Goal: Information Seeking & Learning: Learn about a topic

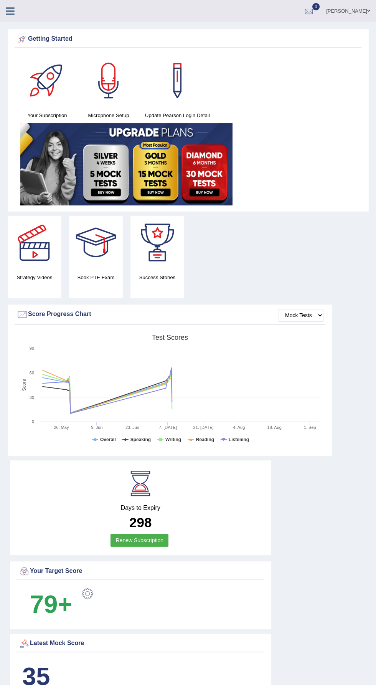
click at [14, 9] on icon at bounding box center [10, 11] width 9 height 10
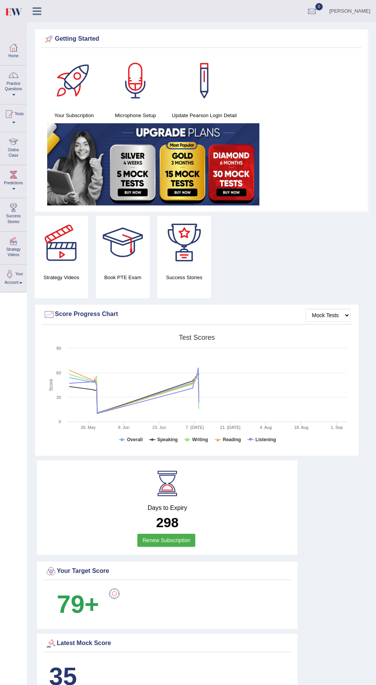
click at [13, 76] on div at bounding box center [14, 75] width 12 height 12
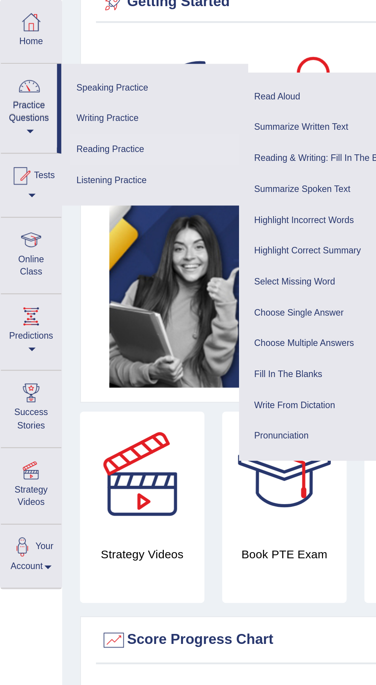
click at [79, 104] on link "Reading Practice" at bounding box center [66, 102] width 73 height 13
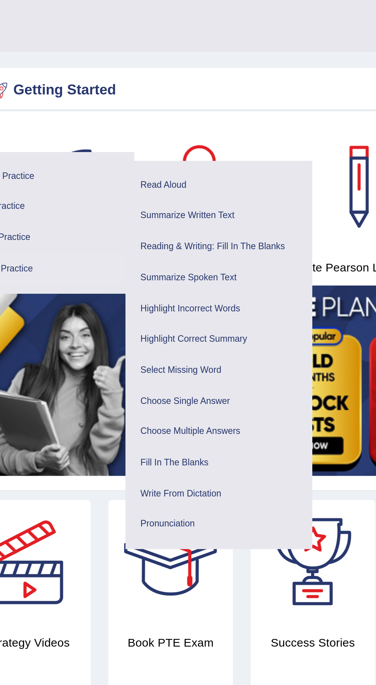
click at [155, 111] on ul "Summarize Spoken Text Highlight Incorrect Words Highlight Correct Summary Selec…" at bounding box center [143, 172] width 81 height 127
click at [150, 105] on link "Reading & Writing: Fill In The Blanks" at bounding box center [143, 106] width 73 height 13
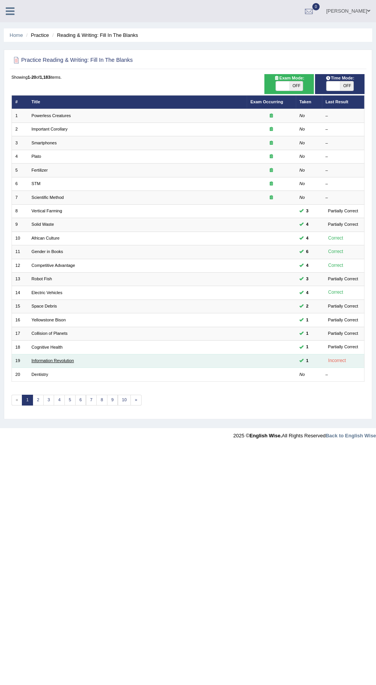
click at [47, 359] on link "Information Revolution" at bounding box center [52, 360] width 43 height 5
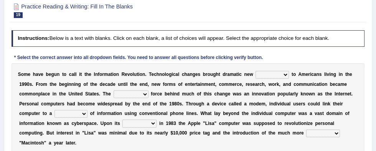
scroll to position [79, 0]
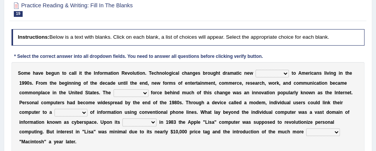
click at [256, 76] on select "challenges puzzles options confusion" at bounding box center [272, 74] width 33 height 8
click at [256, 70] on select "challenges puzzles options confusion" at bounding box center [272, 74] width 33 height 8
click at [256, 74] on select "challenges puzzles options confusion" at bounding box center [272, 74] width 33 height 8
click at [256, 70] on select "challenges puzzles options confusion" at bounding box center [272, 74] width 33 height 8
click at [256, 71] on select "challenges puzzles options confusion" at bounding box center [272, 74] width 33 height 8
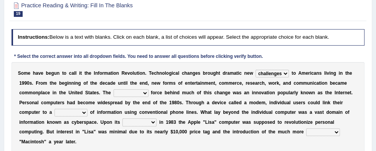
click at [256, 73] on select "challenges puzzles options confusion" at bounding box center [272, 74] width 33 height 8
select select "options"
click at [256, 70] on select "challenges puzzles options confusion" at bounding box center [272, 74] width 33 height 8
click at [114, 94] on select "unremitting uninspiring driving insinuating" at bounding box center [131, 93] width 35 height 8
click at [114, 95] on select "unremitting uninspiring driving insinuating" at bounding box center [131, 93] width 35 height 8
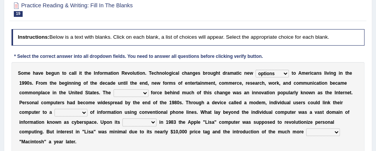
select select "driving"
click at [114, 89] on select "unremitting uninspiring driving insinuating" at bounding box center [131, 93] width 35 height 8
click at [88, 109] on select "magnitude bulk wealth volume" at bounding box center [71, 113] width 33 height 8
select select "wealth"
click at [88, 109] on select "magnitude bulk wealth volume" at bounding box center [71, 113] width 33 height 8
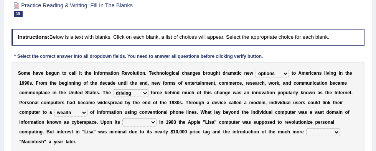
click at [122, 124] on select "relief release publication emission" at bounding box center [139, 123] width 34 height 8
select select "publication"
click at [122, 119] on select "relief release publication emission" at bounding box center [139, 123] width 34 height 8
click at [306, 133] on select "convenient affordable advanced formidable" at bounding box center [323, 133] width 34 height 8
click at [306, 134] on select "convenient affordable advanced formidable" at bounding box center [323, 133] width 34 height 8
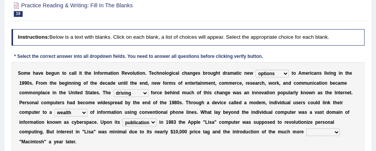
click at [306, 129] on select "convenient affordable advanced formidable" at bounding box center [323, 133] width 34 height 8
select select "convenient"
click at [306, 129] on select "convenient affordable advanced formidable" at bounding box center [323, 133] width 34 height 8
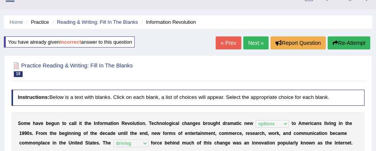
scroll to position [10, 0]
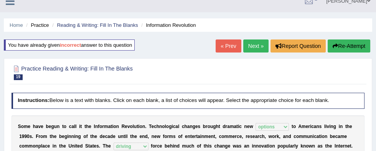
click at [251, 45] on link "Next »" at bounding box center [255, 46] width 25 height 13
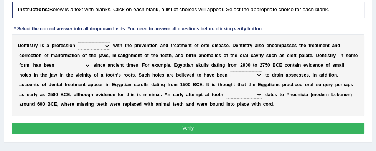
scroll to position [98, 0]
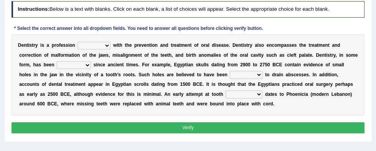
click at [91, 46] on select "agreed dealt concerned taken" at bounding box center [94, 46] width 33 height 8
click at [91, 47] on select "agreed dealt concerned taken" at bounding box center [94, 46] width 33 height 8
select select "concerned"
click at [78, 42] on select "agreed dealt concerned taken" at bounding box center [94, 46] width 33 height 8
click at [57, 68] on select "criticized replaced practiced abandoned" at bounding box center [74, 65] width 34 height 8
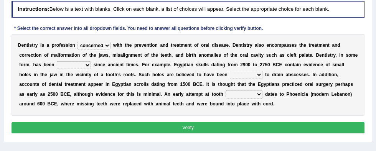
click at [57, 65] on select "criticized replaced practiced abandoned" at bounding box center [74, 65] width 34 height 8
select select "practiced"
click at [57, 61] on select "criticized replaced practiced abandoned" at bounding box center [74, 65] width 34 height 8
click at [230, 75] on select "fluctuated laminated drilled sealed" at bounding box center [246, 75] width 33 height 8
click at [230, 76] on select "fluctuated laminated drilled sealed" at bounding box center [246, 75] width 33 height 8
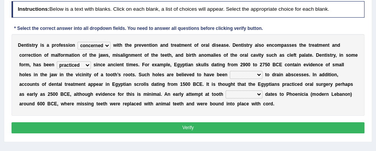
select select "sealed"
click at [230, 71] on select "fluctuated laminated drilled sealed" at bounding box center [246, 75] width 33 height 8
click at [226, 95] on select "reparation sacrament restitution replacement" at bounding box center [244, 95] width 37 height 8
select select "replacement"
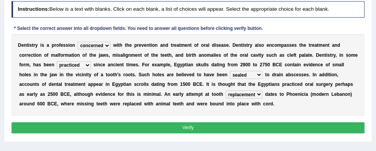
click at [226, 91] on select "reparation sacrament restitution replacement" at bounding box center [244, 95] width 37 height 8
click at [271, 131] on button "Verify" at bounding box center [189, 127] width 354 height 11
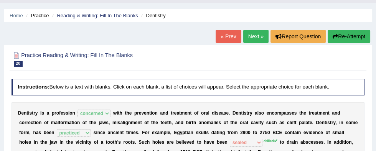
scroll to position [19, 0]
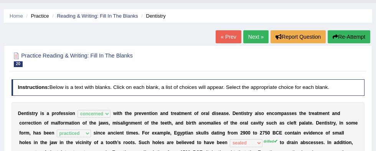
click at [256, 38] on link "Next »" at bounding box center [255, 36] width 25 height 13
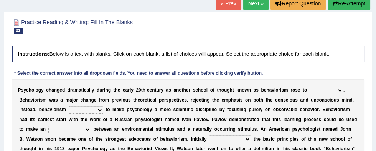
scroll to position [53, 0]
click at [310, 91] on select "dominance temptation challenge temper" at bounding box center [327, 91] width 34 height 8
click at [310, 89] on select "dominance temptation challenge temper" at bounding box center [327, 91] width 34 height 8
click at [69, 108] on select "reproached reproved strove rewove" at bounding box center [86, 110] width 35 height 8
click at [69, 109] on select "reproached reproved strove rewove" at bounding box center [86, 110] width 35 height 8
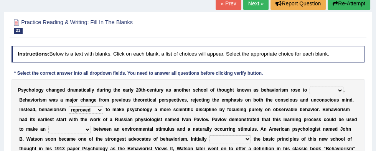
click at [69, 106] on select "reproached reproved strove rewove" at bounding box center [86, 110] width 35 height 8
click at [69, 109] on select "reproached reproved strove rewove" at bounding box center [86, 110] width 35 height 8
select select "strove"
click at [69, 106] on select "reproached reproved strove rewove" at bounding box center [86, 110] width 35 height 8
click at [91, 126] on select "acclimatization association union combination" at bounding box center [69, 130] width 43 height 8
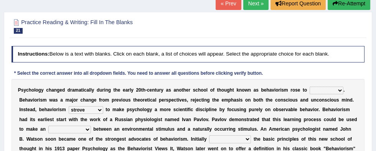
click at [91, 126] on select "acclimatization association union combination" at bounding box center [69, 130] width 43 height 8
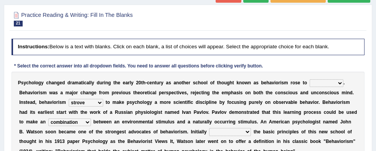
scroll to position [60, 0]
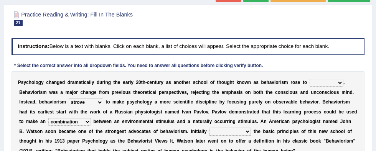
click at [91, 118] on select "acclimatization association union combination" at bounding box center [69, 122] width 43 height 8
select select "association"
click at [91, 118] on select "acclimatization association union combination" at bounding box center [69, 122] width 43 height 8
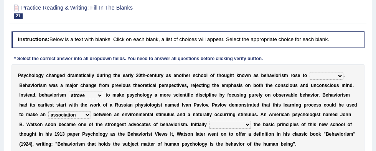
scroll to position [67, 0]
click at [209, 126] on select "questioning foreshortening unburdening outlining" at bounding box center [230, 125] width 42 height 8
click at [209, 123] on select "questioning foreshortening unburdening outlining" at bounding box center [230, 125] width 42 height 8
select select "outlining"
click at [209, 121] on select "questioning foreshortening unburdening outlining" at bounding box center [230, 125] width 42 height 8
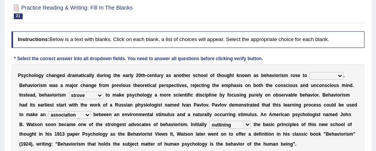
click at [310, 74] on select "dominance temptation challenge temper" at bounding box center [327, 76] width 34 height 8
click at [310, 77] on select "dominance temptation challenge temper" at bounding box center [327, 76] width 34 height 8
select select "temptation"
click at [310, 72] on select "dominance temptation challenge temper" at bounding box center [327, 76] width 34 height 8
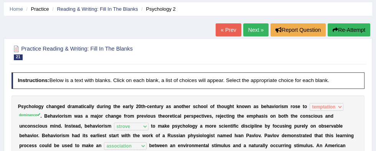
scroll to position [26, 0]
click at [250, 33] on link "Next »" at bounding box center [255, 29] width 25 height 13
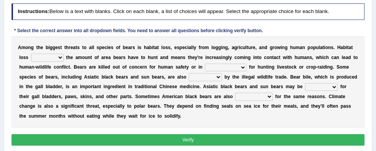
scroll to position [105, 0]
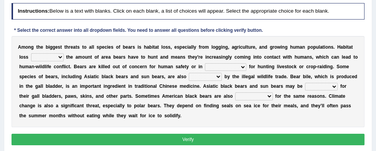
click at [31, 57] on select "increases reduces complies interacts" at bounding box center [47, 57] width 33 height 8
select select "reduces"
click at [31, 53] on select "increases reduces complies interacts" at bounding box center [47, 57] width 33 height 8
click at [205, 65] on select "coalition retaliation appreciation disinformation" at bounding box center [225, 67] width 41 height 8
select select "retaliation"
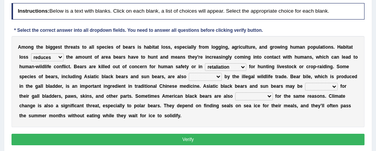
click at [205, 63] on select "coalition retaliation appreciation disinformation" at bounding box center [225, 67] width 41 height 8
click at [189, 76] on select "protected prohibited fattened threatened" at bounding box center [205, 77] width 33 height 8
click at [189, 75] on select "protected prohibited fattened threatened" at bounding box center [205, 77] width 33 height 8
select select "prohibited"
click at [189, 73] on select "protected prohibited fattened threatened" at bounding box center [205, 77] width 33 height 8
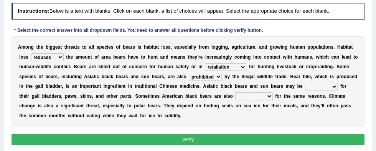
click at [305, 84] on select "poached squelched coached blenched" at bounding box center [321, 87] width 33 height 8
click at [305, 89] on select "poached squelched coached blenched" at bounding box center [321, 87] width 33 height 8
select select "poached"
click at [305, 83] on select "poached squelched coached blenched" at bounding box center [321, 87] width 33 height 8
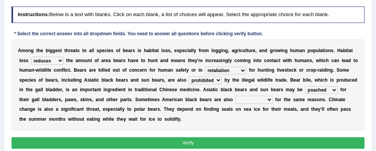
click at [235, 99] on select "begot foreseen encountered targeted" at bounding box center [253, 100] width 37 height 8
select select "targeted"
click at [235, 96] on select "begot foreseen encountered targeted" at bounding box center [253, 100] width 37 height 8
click at [288, 137] on button "Verify" at bounding box center [189, 142] width 354 height 11
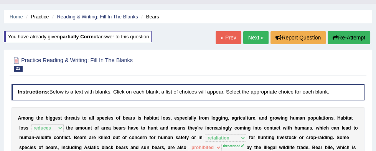
scroll to position [21, 0]
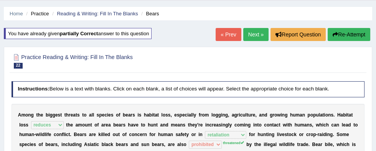
click at [228, 30] on link "« Prev" at bounding box center [228, 34] width 25 height 13
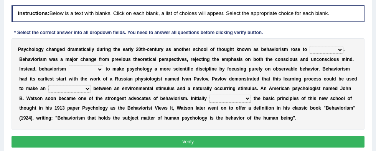
scroll to position [104, 0]
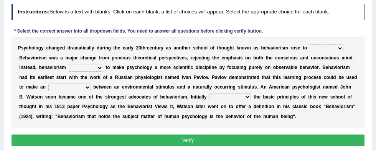
click at [311, 48] on select "dominance temptation challenge temper" at bounding box center [327, 49] width 34 height 8
select select "dominance"
click at [310, 45] on select "dominance temptation challenge temper" at bounding box center [327, 49] width 34 height 8
click at [69, 68] on select "reproached reproved strove rewove" at bounding box center [86, 68] width 35 height 8
select select "strove"
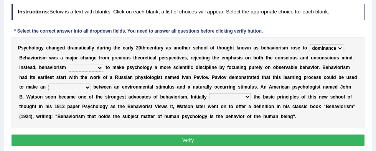
click at [69, 64] on select "reproached reproved strove rewove" at bounding box center [86, 68] width 35 height 8
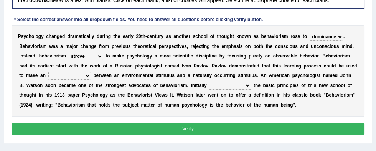
click at [91, 72] on select "acclimatization association union combination" at bounding box center [69, 76] width 43 height 8
select select "association"
click at [91, 72] on select "acclimatization association union combination" at bounding box center [69, 76] width 43 height 8
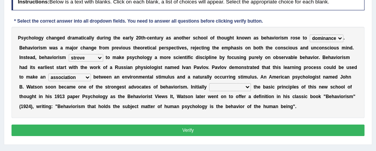
click at [209, 84] on select "questioning foreshortening unburdening outlining" at bounding box center [230, 87] width 42 height 8
select select "outlining"
click at [209, 83] on select "questioning foreshortening unburdening outlining" at bounding box center [230, 87] width 42 height 8
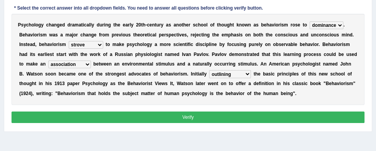
click at [289, 121] on button "Verify" at bounding box center [189, 117] width 354 height 11
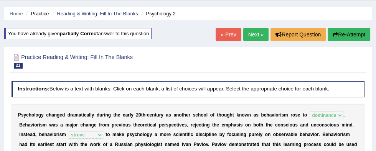
scroll to position [26, 0]
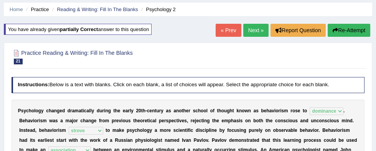
click at [226, 27] on link "« Prev" at bounding box center [228, 30] width 25 height 13
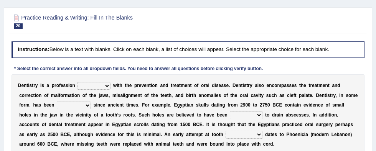
scroll to position [68, 0]
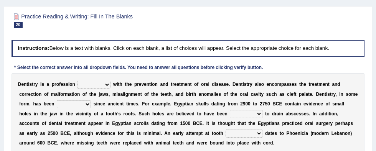
click at [93, 85] on select "agreed dealt concerned taken" at bounding box center [94, 85] width 33 height 8
select select "concerned"
click at [78, 81] on select "agreed dealt concerned taken" at bounding box center [94, 85] width 33 height 8
click at [57, 106] on select "criticized replaced practiced abandoned" at bounding box center [74, 105] width 34 height 8
select select "practiced"
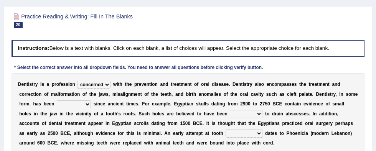
click at [57, 101] on select "criticized replaced practiced abandoned" at bounding box center [74, 105] width 34 height 8
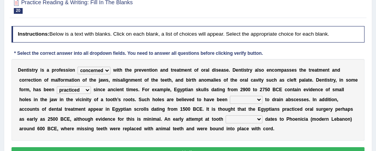
scroll to position [89, 0]
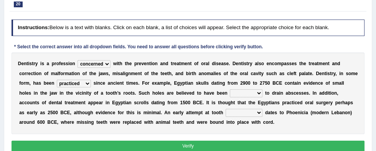
click at [230, 93] on select "fluctuated laminated drilled sealed" at bounding box center [246, 93] width 33 height 8
select select "drilled"
click at [230, 89] on select "fluctuated laminated drilled sealed" at bounding box center [246, 93] width 33 height 8
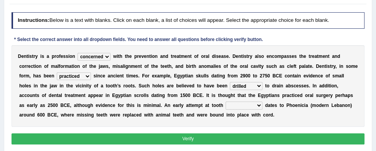
scroll to position [100, 0]
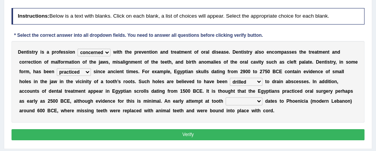
click at [226, 102] on select "reparation sacrament restitution replacement" at bounding box center [244, 102] width 37 height 8
select select "replacement"
click at [226, 98] on select "reparation sacrament restitution replacement" at bounding box center [244, 102] width 37 height 8
click at [274, 134] on button "Verify" at bounding box center [189, 134] width 354 height 11
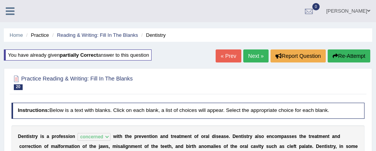
scroll to position [3, 0]
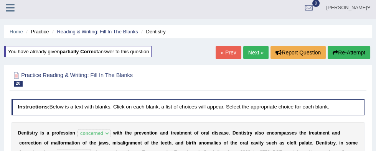
click at [225, 48] on link "« Prev" at bounding box center [228, 52] width 25 height 13
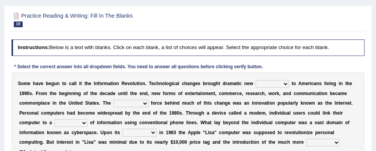
scroll to position [68, 0]
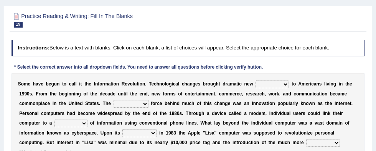
click at [257, 82] on select "challenges puzzles options confusion" at bounding box center [272, 85] width 33 height 8
select select "challenges"
click at [256, 81] on select "challenges puzzles options confusion" at bounding box center [272, 85] width 33 height 8
click at [114, 103] on select "unremitting uninspiring driving insinuating" at bounding box center [131, 104] width 35 height 8
select select "driving"
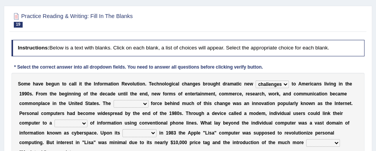
click at [114, 100] on select "unremitting uninspiring driving insinuating" at bounding box center [131, 104] width 35 height 8
click at [88, 120] on select "magnitude bulk wealth volume" at bounding box center [71, 124] width 33 height 8
select select "wealth"
click at [88, 120] on select "magnitude bulk wealth volume" at bounding box center [71, 124] width 33 height 8
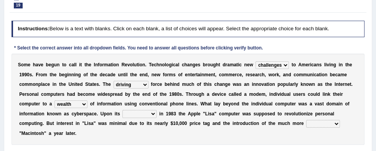
scroll to position [88, 0]
click at [122, 116] on select "relief release publication emission" at bounding box center [139, 114] width 34 height 8
select select "release"
click at [122, 110] on select "relief release publication emission" at bounding box center [139, 114] width 34 height 8
click at [122, 114] on select "relief release publication emission" at bounding box center [139, 114] width 34 height 8
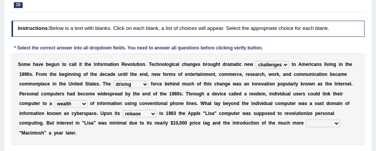
click at [306, 126] on select "convenient affordable advanced formidable" at bounding box center [323, 124] width 34 height 8
select select "convenient"
click at [306, 120] on select "convenient affordable advanced formidable" at bounding box center [323, 124] width 34 height 8
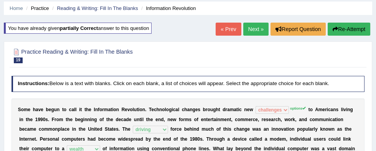
scroll to position [27, 0]
click at [227, 33] on link "« Prev" at bounding box center [228, 29] width 25 height 13
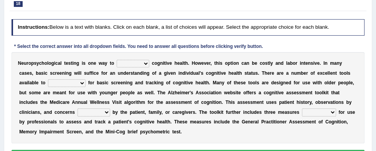
scroll to position [91, 0]
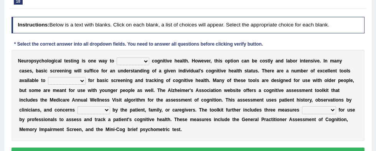
click at [135, 63] on select "obsess assess possess access" at bounding box center [133, 62] width 33 height 8
click at [126, 61] on select "obsess assess possess access" at bounding box center [133, 62] width 33 height 8
select select "assess"
click at [117, 58] on select "obsess assess possess access" at bounding box center [133, 62] width 33 height 8
click at [48, 80] on select "stationers practitioners petitioners questioners" at bounding box center [67, 81] width 38 height 8
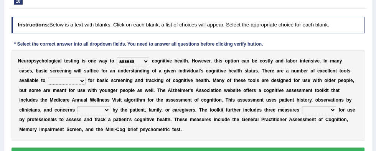
select select "practitioners"
click at [48, 77] on select "stationers practitioners petitioners questioners" at bounding box center [67, 81] width 38 height 8
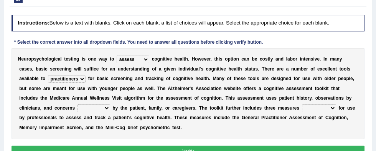
scroll to position [84, 0]
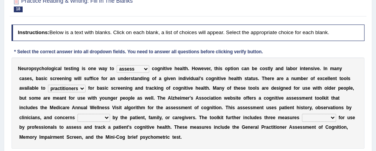
click at [110, 114] on select "raised rising arising praised" at bounding box center [94, 118] width 33 height 8
select select "raised"
click at [110, 114] on select "raised rising arising praised" at bounding box center [94, 118] width 33 height 8
click at [302, 115] on select "validated intimidated dilapidated antedated" at bounding box center [319, 118] width 34 height 8
select select "validated"
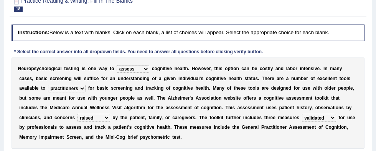
click at [302, 114] on select "validated intimidated dilapidated antedated" at bounding box center [319, 118] width 34 height 8
click at [302, 117] on select "validated intimidated dilapidated antedated" at bounding box center [319, 118] width 34 height 8
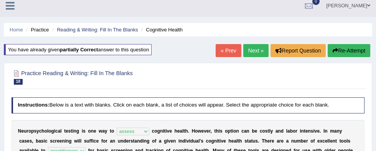
scroll to position [0, 0]
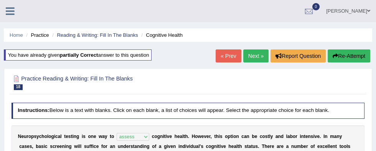
click at [225, 55] on link "« Prev" at bounding box center [228, 56] width 25 height 13
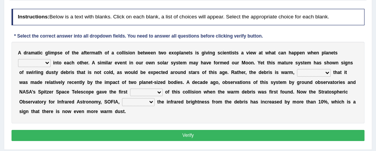
scroll to position [99, 0]
click at [51, 59] on select "crash explore roam implode" at bounding box center [34, 63] width 33 height 8
select select "roam"
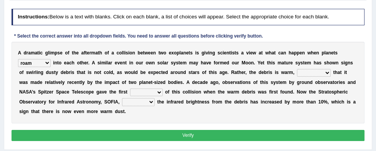
click at [51, 59] on select "crash explore roam implode" at bounding box center [34, 63] width 33 height 8
click at [297, 70] on select "reinforcing sentencing forging conducing" at bounding box center [314, 73] width 34 height 8
click at [297, 75] on select "reinforcing sentencing forging conducing" at bounding box center [314, 73] width 34 height 8
select select "sentencing"
click at [297, 69] on select "reinforcing sentencing forging conducing" at bounding box center [314, 73] width 34 height 8
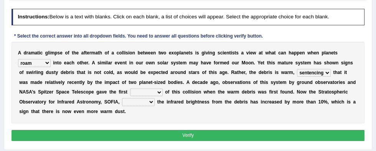
click at [297, 72] on select "reinforcing sentencing forging conducing" at bounding box center [314, 73] width 34 height 8
click at [130, 91] on select "pints faints hints taints" at bounding box center [146, 93] width 33 height 8
select select "hints"
click at [130, 89] on select "pints faints hints taints" at bounding box center [146, 93] width 33 height 8
click at [122, 102] on select "concealed revealed repealed unsealed" at bounding box center [138, 102] width 33 height 8
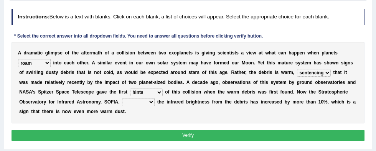
click at [122, 102] on select "concealed revealed repealed unsealed" at bounding box center [138, 102] width 33 height 8
select select "revealed"
click at [122, 98] on select "concealed revealed repealed unsealed" at bounding box center [138, 102] width 33 height 8
click at [281, 130] on button "Verify" at bounding box center [189, 135] width 354 height 11
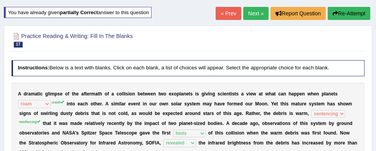
scroll to position [39, 0]
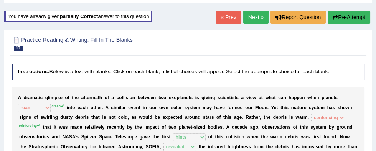
click at [230, 15] on link "« Prev" at bounding box center [228, 17] width 25 height 13
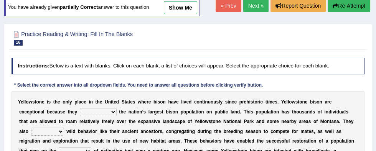
scroll to position [50, 0]
click at [80, 115] on select "congregate comprise consist compromise" at bounding box center [98, 112] width 37 height 8
click at [80, 114] on select "congregate comprise consist compromise" at bounding box center [98, 112] width 37 height 8
click at [80, 111] on select "congregate comprise consist compromise" at bounding box center [98, 112] width 37 height 8
select select "congregate"
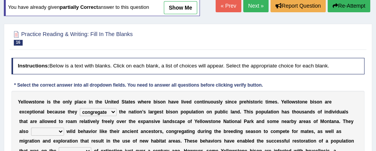
click at [80, 108] on select "congregate comprise consist compromise" at bounding box center [98, 112] width 37 height 8
click at [64, 128] on select "exhibit disregard resist encourage" at bounding box center [47, 132] width 33 height 8
select select "encourage"
click at [64, 128] on select "exhibit disregard resist encourage" at bounding box center [47, 132] width 33 height 8
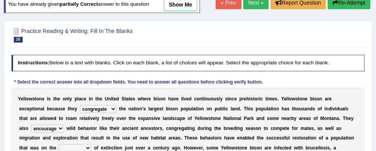
scroll to position [55, 0]
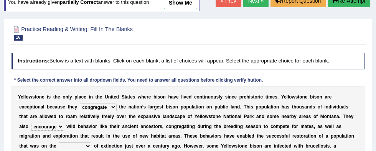
click at [91, 142] on select "brine brink danger brindle" at bounding box center [75, 146] width 33 height 8
select select "brink"
click at [91, 142] on select "brine brink danger brindle" at bounding box center [75, 146] width 33 height 8
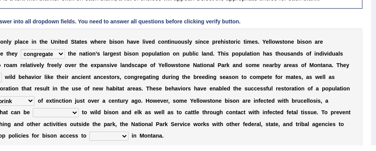
scroll to position [88, 0]
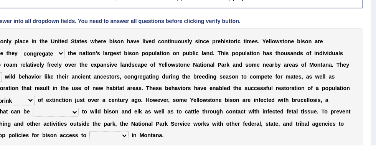
click at [91, 110] on select "brine brink danger brindle" at bounding box center [75, 114] width 33 height 8
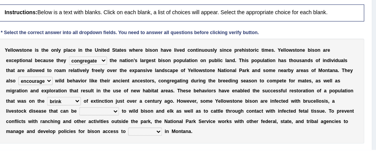
scroll to position [98, 0]
click at [128, 110] on select "transplanted transported transgressed transmitted" at bounding box center [109, 114] width 38 height 8
select select "transmitted"
click at [128, 110] on select "transplanted transported transgressed transmitted" at bounding box center [109, 114] width 38 height 8
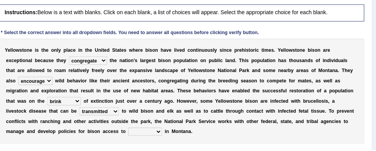
click at [170, 130] on select "habitat habitat habitant food" at bounding box center [153, 134] width 33 height 8
select select "habitat"
click at [170, 130] on select "habitat habitat habitant food" at bounding box center [153, 134] width 33 height 8
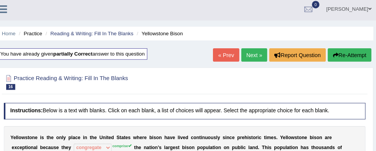
scroll to position [0, 0]
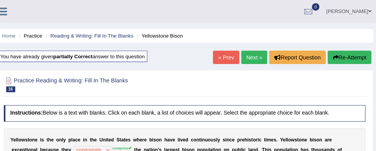
click at [255, 61] on link "Next »" at bounding box center [255, 56] width 25 height 13
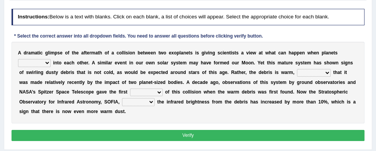
scroll to position [103, 0]
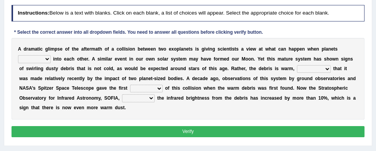
click at [51, 55] on select "crash explore roam implode" at bounding box center [34, 59] width 33 height 8
select select "crash"
click at [51, 55] on select "crash explore roam implode" at bounding box center [34, 59] width 33 height 8
click at [297, 69] on select "reinforcing sentencing forging conducing" at bounding box center [314, 69] width 34 height 8
select select "reinforcing"
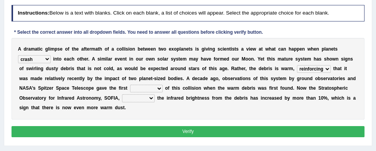
click at [297, 65] on select "reinforcing sentencing forging conducing" at bounding box center [314, 69] width 34 height 8
click at [130, 88] on select "pints faints hints taints" at bounding box center [146, 89] width 33 height 8
select select "hints"
click at [130, 85] on select "pints faints hints taints" at bounding box center [146, 89] width 33 height 8
click at [122, 99] on select "concealed revealed repealed unsealed" at bounding box center [138, 98] width 33 height 8
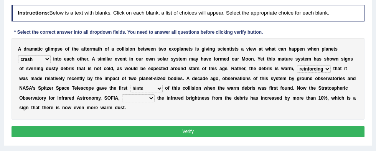
select select "revealed"
click at [122, 94] on select "concealed revealed repealed unsealed" at bounding box center [138, 98] width 33 height 8
click at [291, 126] on button "Verify" at bounding box center [189, 131] width 354 height 11
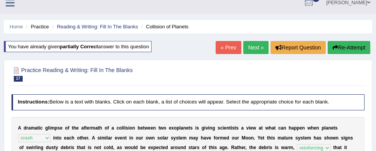
scroll to position [0, 0]
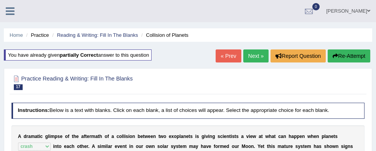
click at [232, 51] on link "« Prev" at bounding box center [228, 56] width 25 height 13
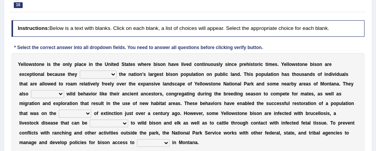
scroll to position [87, 0]
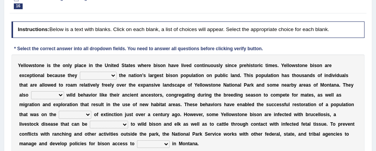
click at [80, 76] on select "congregate comprise consist compromise" at bounding box center [98, 76] width 37 height 8
select select "congregate"
click at [80, 72] on select "congregate comprise consist compromise" at bounding box center [98, 76] width 37 height 8
click at [64, 91] on select "exhibit disregard resist encourage" at bounding box center [47, 95] width 33 height 8
select select "exhibit"
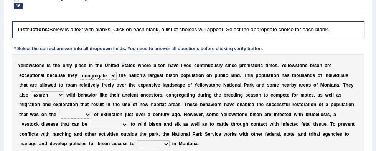
click at [64, 91] on select "exhibit disregard resist encourage" at bounding box center [47, 95] width 33 height 8
click at [91, 111] on select "brine brink danger brindle" at bounding box center [75, 115] width 33 height 8
select select "brink"
click at [91, 111] on select "brine brink danger brindle" at bounding box center [75, 115] width 33 height 8
click at [128, 121] on select "transplanted transported transgressed transmitted" at bounding box center [109, 125] width 38 height 8
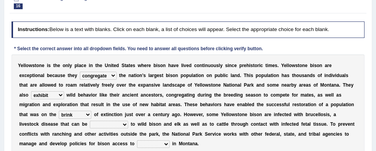
select select "transmitted"
click at [128, 121] on select "transplanted transported transgressed transmitted" at bounding box center [109, 125] width 38 height 8
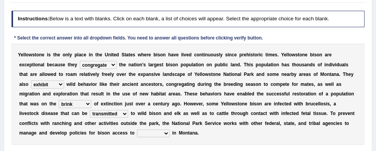
scroll to position [97, 0]
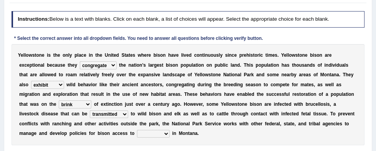
click at [170, 130] on select "habitat habitat habitant food" at bounding box center [153, 134] width 33 height 8
select select "habitat"
click at [170, 130] on select "habitat habitat habitant food" at bounding box center [153, 134] width 33 height 8
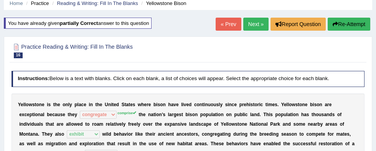
scroll to position [31, 0]
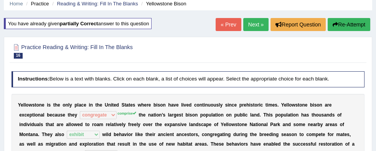
click at [226, 23] on link "« Prev" at bounding box center [228, 24] width 25 height 13
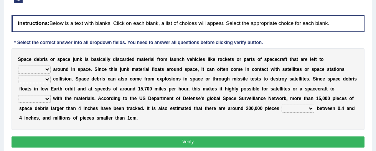
scroll to position [93, 0]
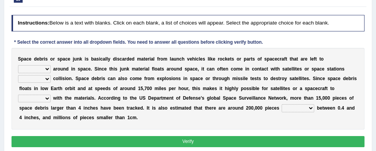
click at [51, 65] on select "twist center roam loll" at bounding box center [34, 69] width 33 height 8
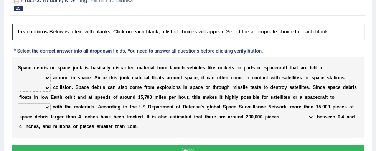
click at [51, 74] on select "twist center roam loll" at bounding box center [34, 78] width 33 height 8
select select "roam"
click at [51, 74] on select "twist center roam loll" at bounding box center [34, 78] width 33 height 8
click at [51, 84] on select "risks risk risked risking" at bounding box center [34, 88] width 33 height 8
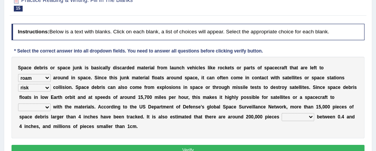
click at [51, 84] on select "risks risk risked risking" at bounding box center [34, 88] width 33 height 8
select select "risk"
click at [51, 84] on select "risks risk risked risking" at bounding box center [34, 88] width 33 height 8
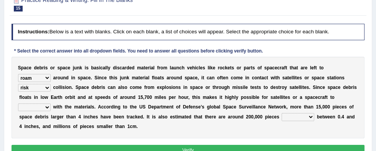
click at [51, 104] on select "collect collate collide collocate" at bounding box center [34, 108] width 33 height 8
select select "collocate"
click at [51, 104] on select "collect collate collide collocate" at bounding box center [34, 108] width 33 height 8
click at [282, 116] on select "sized sizing size sizes" at bounding box center [298, 117] width 33 height 8
select select "sized"
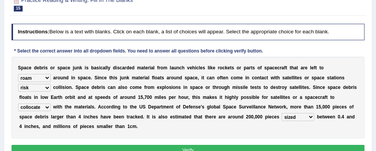
click at [282, 113] on select "sized sizing size sizes" at bounding box center [298, 117] width 33 height 8
click at [282, 114] on select "sized sizing size sizes" at bounding box center [298, 117] width 33 height 8
click at [139, 104] on b at bounding box center [138, 106] width 3 height 5
click at [316, 145] on button "Verify" at bounding box center [189, 150] width 354 height 11
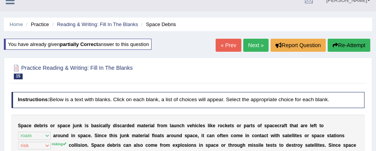
scroll to position [0, 0]
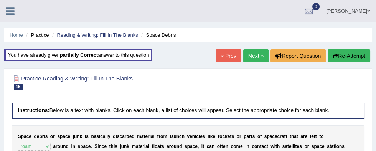
click at [207, 90] on div at bounding box center [189, 83] width 354 height 20
click at [106, 38] on link "Reading & Writing: Fill In The Blanks" at bounding box center [97, 35] width 81 height 6
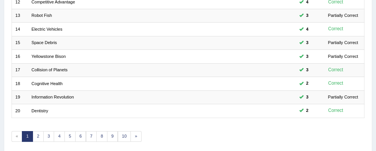
scroll to position [265, 0]
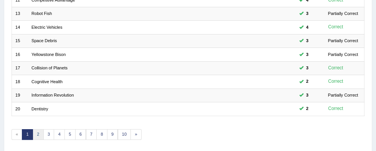
click at [38, 135] on link "2" at bounding box center [38, 134] width 11 height 11
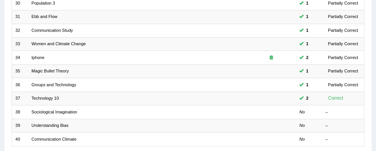
scroll to position [233, 0]
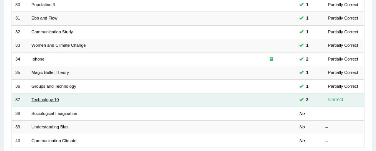
click at [46, 98] on link "Technology 10" at bounding box center [44, 100] width 27 height 5
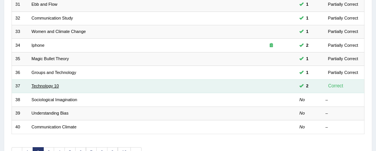
scroll to position [261, 0]
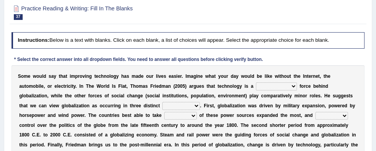
scroll to position [76, 0]
click at [330, 95] on b at bounding box center [331, 95] width 3 height 5
click at [256, 87] on select "driving demeaning distinguishing demanding" at bounding box center [276, 87] width 41 height 8
click at [256, 83] on select "driving demeaning distinguishing demanding" at bounding box center [276, 87] width 41 height 8
click at [328, 94] on b "e" at bounding box center [329, 95] width 3 height 5
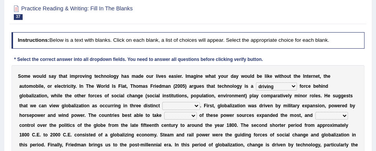
click at [324, 94] on b "H" at bounding box center [325, 95] width 3 height 5
click at [256, 87] on select "driving demeaning distinguishing demanding" at bounding box center [276, 87] width 41 height 8
select select "demanding"
click at [256, 83] on select "driving demeaning distinguishing demanding" at bounding box center [276, 87] width 41 height 8
click at [162, 105] on select "periods periodicals perspectives perceptions" at bounding box center [181, 106] width 38 height 8
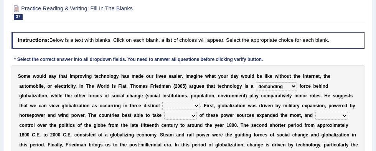
select select "periods"
click at [162, 102] on select "periods periodicals perspectives perceptions" at bounding box center [181, 106] width 38 height 8
click at [333, 94] on b "s" at bounding box center [334, 95] width 3 height 5
click at [256, 87] on select "driving demeaning distinguishing demanding" at bounding box center [276, 87] width 41 height 8
select select "driving"
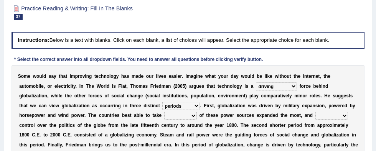
click at [256, 83] on select "driving demeaning distinguishing demanding" at bounding box center [276, 87] width 41 height 8
click at [164, 117] on select "action advantage account care" at bounding box center [180, 116] width 33 height 8
click at [164, 118] on select "action advantage account care" at bounding box center [180, 116] width 33 height 8
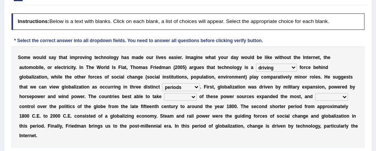
scroll to position [95, 0]
click at [316, 100] on select "exist extract exert expect" at bounding box center [332, 97] width 33 height 8
select select "exist"
click at [316, 93] on select "exist extract exert expect" at bounding box center [332, 97] width 33 height 8
click at [164, 98] on select "action advantage account care" at bounding box center [180, 97] width 33 height 8
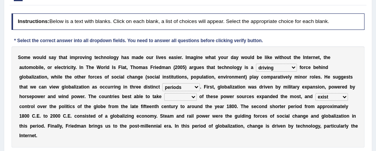
select select "advantage"
click at [164, 93] on select "action advantage account care" at bounding box center [180, 97] width 33 height 8
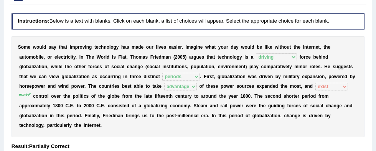
scroll to position [0, 0]
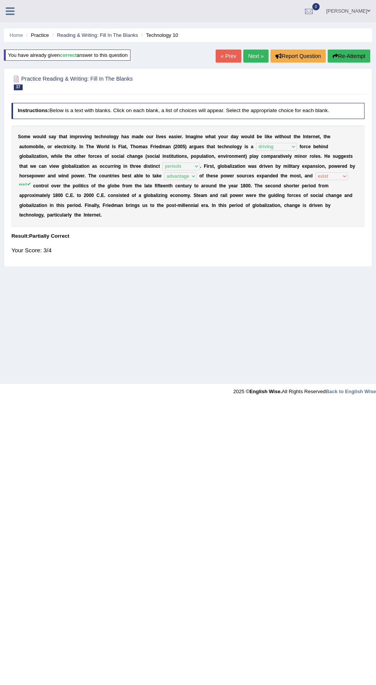
click at [296, 151] on h4 "Result:" at bounding box center [189, 236] width 354 height 6
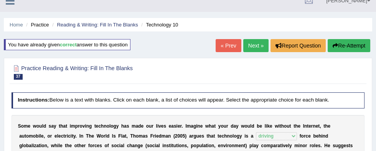
scroll to position [18, 0]
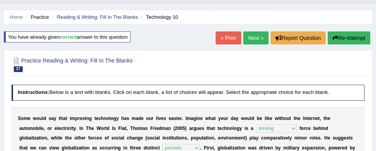
click at [227, 37] on link "« Prev" at bounding box center [228, 37] width 25 height 13
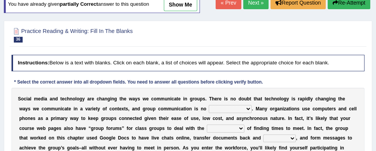
scroll to position [55, 0]
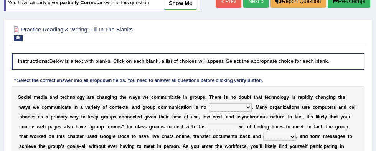
click at [209, 110] on select "exception exemplification extradition excursion" at bounding box center [230, 108] width 43 height 8
select select "exception"
click at [209, 104] on select "exception exemplification extradition excursion" at bounding box center [230, 108] width 43 height 8
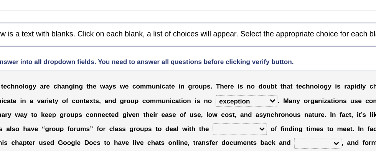
click at [209, 109] on select "exception exemplification extradition excursion" at bounding box center [230, 108] width 43 height 8
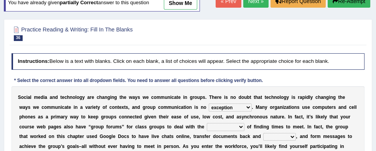
click at [209, 107] on select "exception exemplification extradition excursion" at bounding box center [230, 108] width 43 height 8
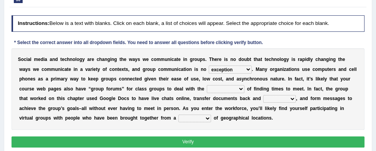
scroll to position [95, 0]
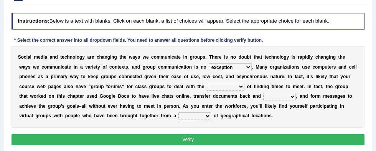
click at [250, 95] on b at bounding box center [251, 96] width 3 height 5
click at [207, 87] on select "localities liabilities complexities causalities" at bounding box center [226, 87] width 38 height 8
click at [207, 88] on select "localities liabilities complexities causalities" at bounding box center [226, 87] width 38 height 8
select select "causalities"
click at [207, 83] on select "localities liabilities complexities causalities" at bounding box center [226, 87] width 38 height 8
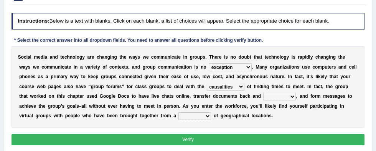
click at [263, 97] on select "fill forth toward beyond" at bounding box center [279, 97] width 33 height 8
click at [305, 108] on b "l" at bounding box center [305, 106] width 1 height 5
click at [263, 96] on select "fill forth toward beyond" at bounding box center [279, 97] width 33 height 8
click at [263, 93] on select "fill forth toward beyond" at bounding box center [279, 97] width 33 height 8
click at [263, 97] on select "fill forth toward beyond" at bounding box center [279, 97] width 33 height 8
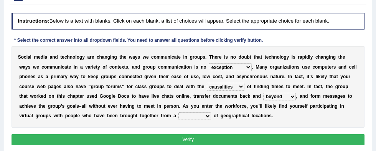
select select "fill"
click at [263, 93] on select "fill forth toward beyond" at bounding box center [279, 97] width 33 height 8
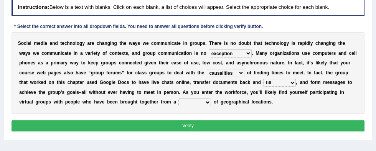
scroll to position [106, 0]
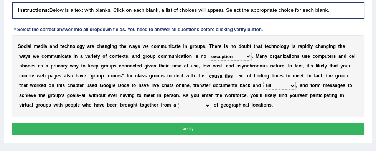
click at [179, 106] on select "form variety kind variation" at bounding box center [195, 106] width 33 height 8
select select "variety"
click at [179, 102] on select "form variety kind variation" at bounding box center [195, 106] width 33 height 8
click at [179, 108] on select "form variety kind variation" at bounding box center [195, 106] width 33 height 8
click at [179, 104] on select "form variety kind variation" at bounding box center [195, 106] width 33 height 8
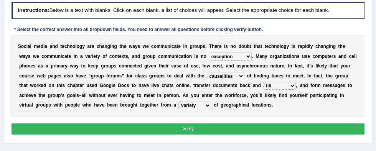
click at [307, 124] on button "Verify" at bounding box center [189, 129] width 354 height 11
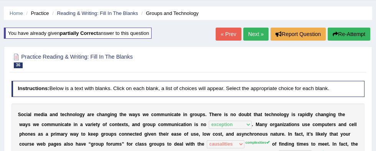
scroll to position [16, 0]
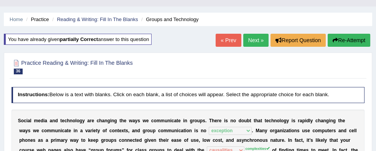
click at [226, 39] on link "« Prev" at bounding box center [228, 40] width 25 height 13
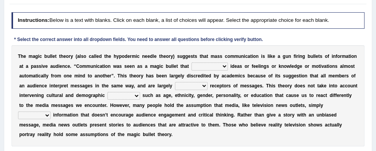
scroll to position [96, 0]
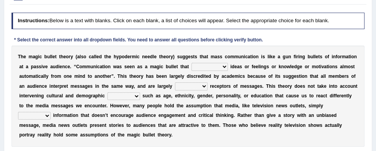
click at [192, 66] on select "transported translated transferred transformed" at bounding box center [210, 67] width 36 height 8
click at [192, 63] on select "transported translated transferred transformed" at bounding box center [210, 67] width 36 height 8
click at [192, 67] on select "transported translated transferred transformed" at bounding box center [210, 67] width 36 height 8
click at [192, 69] on select "transported translated transferred transformed" at bounding box center [210, 67] width 36 height 8
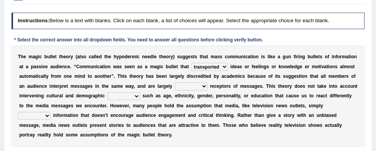
select select "transferred"
click at [192, 63] on select "transported translated transferred transformed" at bounding box center [210, 67] width 36 height 8
click at [175, 88] on select "negative active positive passive" at bounding box center [191, 87] width 33 height 8
select select "active"
click at [175, 83] on select "negative active positive passive" at bounding box center [191, 87] width 33 height 8
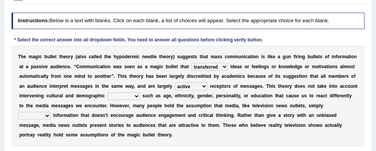
click at [175, 86] on select "negative active positive passive" at bounding box center [191, 87] width 33 height 8
click at [107, 97] on select "variables varies varieties variations" at bounding box center [123, 97] width 33 height 8
click at [107, 95] on select "variables varies varieties variations" at bounding box center [123, 97] width 33 height 8
select select "variations"
click at [107, 93] on select "variables varies varieties variations" at bounding box center [123, 97] width 33 height 8
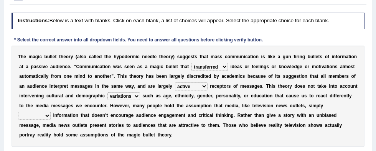
click at [51, 112] on select "respond resume release request" at bounding box center [34, 116] width 33 height 8
click at [83, 123] on b "e" at bounding box center [82, 125] width 3 height 5
click at [51, 112] on select "respond resume release request" at bounding box center [34, 116] width 33 height 8
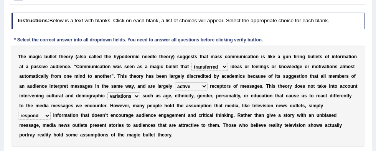
click at [51, 112] on select "respond resume release request" at bounding box center [34, 116] width 33 height 8
select select "release"
click at [51, 112] on select "respond resume release request" at bounding box center [34, 116] width 33 height 8
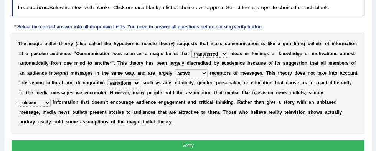
click at [320, 141] on button "Verify" at bounding box center [189, 146] width 354 height 11
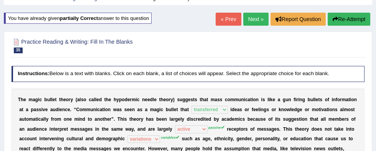
scroll to position [24, 0]
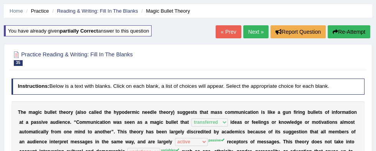
click at [224, 30] on link "« Prev" at bounding box center [228, 31] width 25 height 13
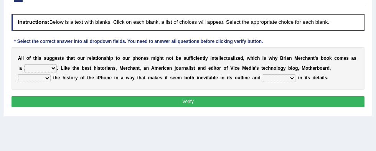
scroll to position [94, 0]
click at [27, 70] on select "privilege relief demotion flash" at bounding box center [40, 68] width 33 height 8
select select "relief"
click at [24, 64] on select "privilege relief demotion flash" at bounding box center [40, 68] width 33 height 8
click at [263, 79] on select "surprises surprised surprising surprise" at bounding box center [279, 78] width 33 height 8
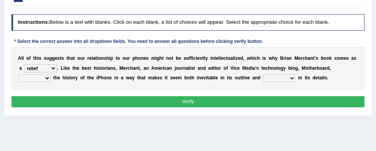
select select "surprising"
click at [263, 74] on select "surprises surprised surprising surprise" at bounding box center [279, 78] width 33 height 8
click at [51, 74] on select "enriches unpacks detours contorts" at bounding box center [34, 78] width 33 height 8
select select "enriches"
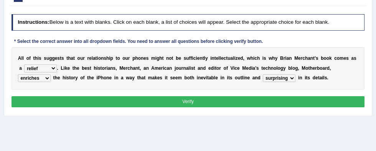
click at [51, 74] on select "enriches unpacks detours contorts" at bounding box center [34, 78] width 33 height 8
click at [285, 97] on button "Verify" at bounding box center [189, 101] width 354 height 11
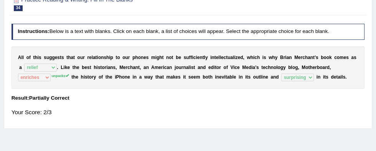
scroll to position [47, 0]
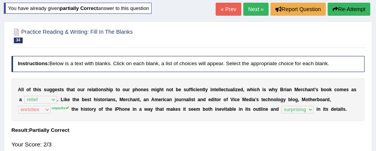
click at [255, 12] on link "Next »" at bounding box center [255, 9] width 25 height 13
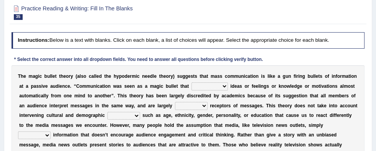
scroll to position [77, 0]
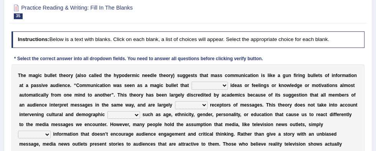
click at [192, 85] on select "transported translated transferred transformed" at bounding box center [210, 86] width 36 height 8
select select "transferred"
click at [192, 82] on select "transported translated transferred transformed" at bounding box center [210, 86] width 36 height 8
click at [175, 106] on select "negative active positive passive" at bounding box center [191, 105] width 33 height 8
select select "passive"
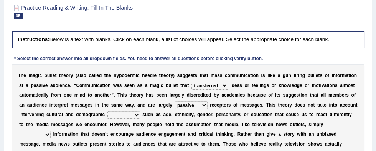
click at [175, 101] on select "negative active positive passive" at bounding box center [191, 105] width 33 height 8
click at [107, 116] on select "variables varies varieties variations" at bounding box center [123, 115] width 33 height 8
select select "variables"
click at [107, 111] on select "variables varies varieties variations" at bounding box center [123, 115] width 33 height 8
click at [51, 131] on select "respond resume release request" at bounding box center [34, 135] width 33 height 8
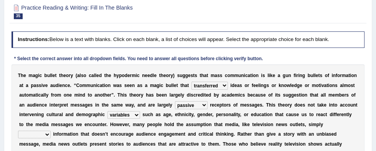
select select "release"
click at [51, 131] on select "respond resume release request" at bounding box center [34, 135] width 33 height 8
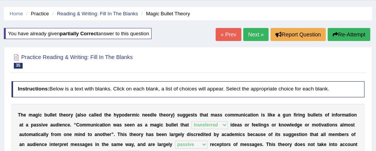
scroll to position [21, 0]
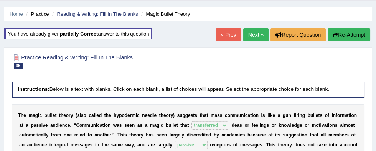
click at [227, 34] on link "« Prev" at bounding box center [228, 34] width 25 height 13
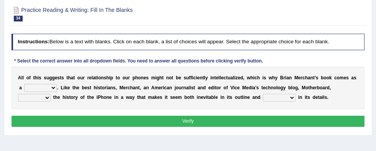
scroll to position [74, 0]
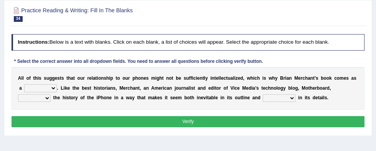
click at [33, 88] on select "privilege relief demotion flash" at bounding box center [40, 88] width 33 height 8
select select "relief"
click at [24, 84] on select "privilege relief demotion flash" at bounding box center [40, 88] width 33 height 8
click at [51, 94] on select "enriches unpacks detours contorts" at bounding box center [34, 98] width 33 height 8
select select "unpacks"
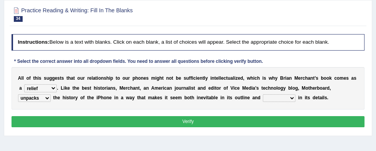
click at [51, 94] on select "enriches unpacks detours contorts" at bounding box center [34, 98] width 33 height 8
click at [263, 98] on select "surprises surprised surprising surprise" at bounding box center [279, 98] width 33 height 8
select select "surprising"
click at [263, 94] on select "surprises surprised surprising surprise" at bounding box center [279, 98] width 33 height 8
click at [271, 121] on button "Verify" at bounding box center [189, 121] width 354 height 11
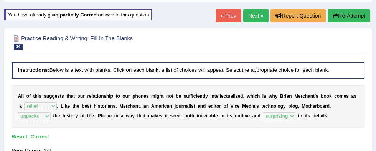
scroll to position [0, 0]
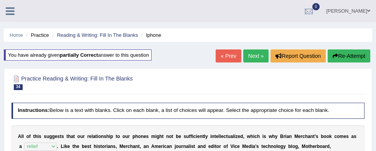
click at [223, 56] on link "« Prev" at bounding box center [228, 56] width 25 height 13
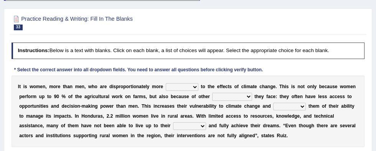
scroll to position [66, 0]
click at [170, 86] on select "defensive beatable vulnerable defective" at bounding box center [182, 87] width 33 height 8
select select "defensive"
click at [166, 83] on select "defensive beatable vulnerable defective" at bounding box center [182, 87] width 33 height 8
click at [212, 97] on select "chances challenges awkwardness changes" at bounding box center [232, 97] width 40 height 8
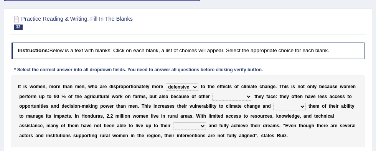
select select "challenges"
click at [212, 93] on select "chances challenges awkwardness changes" at bounding box center [232, 97] width 40 height 8
click at [174, 86] on select "defensive beatable vulnerable defective" at bounding box center [182, 87] width 33 height 8
select select "vulnerable"
click at [166, 83] on select "defensive beatable vulnerable defective" at bounding box center [182, 87] width 33 height 8
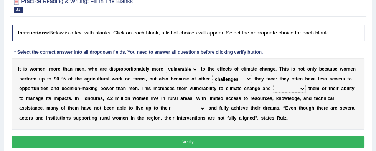
scroll to position [87, 0]
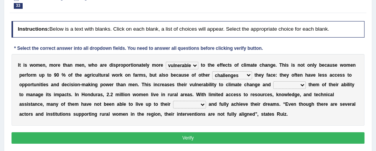
click at [273, 85] on select "deprives caprices deposits thrives" at bounding box center [289, 85] width 33 height 8
select select "thrives"
click at [273, 81] on select "deprives caprices deposits thrives" at bounding box center [289, 85] width 33 height 8
click at [273, 85] on select "deprives caprices deposits thrives" at bounding box center [289, 85] width 33 height 8
click at [173, 107] on select "endurance patience capacities publicity" at bounding box center [189, 105] width 33 height 8
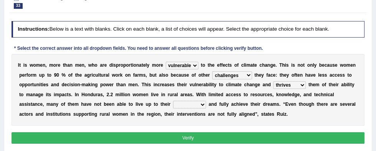
select select "capacities"
click at [173, 101] on select "endurance patience capacities publicity" at bounding box center [189, 105] width 33 height 8
click at [255, 142] on button "Verify" at bounding box center [189, 137] width 354 height 11
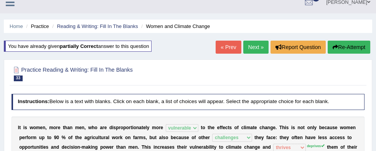
scroll to position [9, 0]
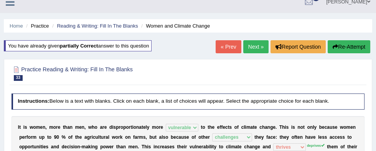
click at [227, 48] on link "« Prev" at bounding box center [228, 46] width 25 height 13
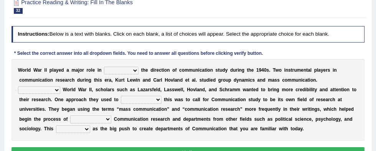
scroll to position [83, 0]
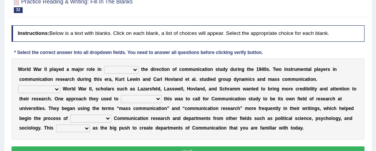
click at [117, 71] on select "shaping sharpening shunning shivering" at bounding box center [121, 70] width 35 height 8
select select "shaping"
click at [104, 66] on select "shaping sharpening shunning shivering" at bounding box center [121, 70] width 35 height 8
click at [60, 86] on select "Being followed To be followed Following Followed" at bounding box center [39, 90] width 42 height 8
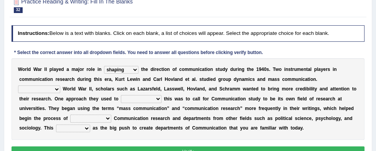
select select "Being followed"
click at [60, 86] on select "Being followed To be followed Following Followed" at bounding box center [39, 90] width 42 height 8
click at [121, 99] on select "accompany accomplish acknowledge accommodate" at bounding box center [141, 99] width 40 height 8
click at [121, 95] on select "accompany accomplish acknowledge accommodate" at bounding box center [141, 99] width 40 height 8
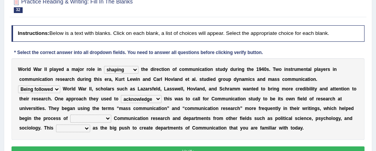
click at [121, 98] on select "accompany accomplish acknowledge accommodate" at bounding box center [141, 99] width 40 height 8
click at [121, 100] on select "accompany accomplish acknowledge accommodate" at bounding box center [141, 99] width 40 height 8
click at [121, 95] on select "accompany accomplish acknowledge accommodate" at bounding box center [141, 99] width 40 height 8
click at [121, 100] on select "accompany accomplish acknowledge accommodate" at bounding box center [141, 99] width 40 height 8
select select "acknowledge"
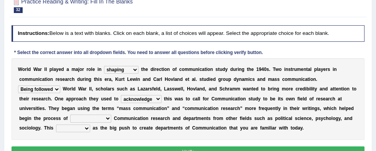
click at [121, 95] on select "accompany accomplish acknowledge accommodate" at bounding box center [141, 99] width 40 height 8
click at [111, 115] on select "discharging distinguishing disputing displaying" at bounding box center [90, 119] width 41 height 8
select select "displaying"
click at [111, 115] on select "discharging distinguishing disputing displaying" at bounding box center [90, 119] width 41 height 8
click at [90, 125] on select "served considered regarded provided" at bounding box center [73, 129] width 34 height 8
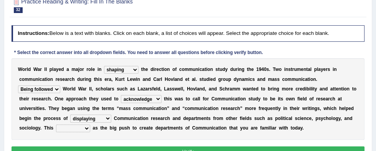
click at [90, 125] on select "served considered regarded provided" at bounding box center [73, 129] width 34 height 8
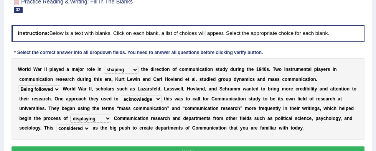
select select "served"
click at [90, 125] on select "served considered regarded provided" at bounding box center [73, 129] width 34 height 8
click at [289, 151] on button "Verify" at bounding box center [189, 152] width 354 height 11
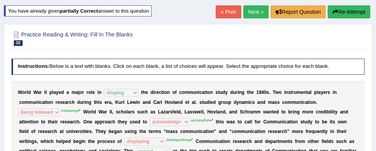
scroll to position [17, 0]
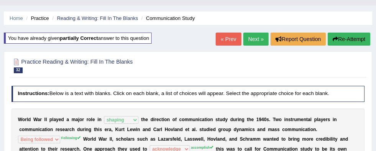
click at [225, 42] on link "« Prev" at bounding box center [228, 39] width 25 height 13
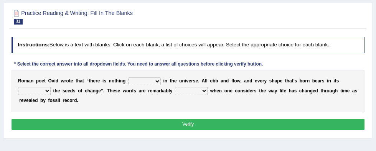
scroll to position [71, 0]
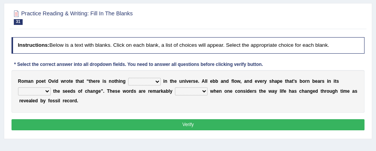
click at [135, 81] on select "orthodox volatile constant cheap" at bounding box center [144, 82] width 33 height 8
select select "constant"
click at [128, 78] on select "orthodox volatile constant cheap" at bounding box center [144, 82] width 33 height 8
click at [51, 88] on select "heart limb womb brain" at bounding box center [34, 92] width 33 height 8
select select "womb"
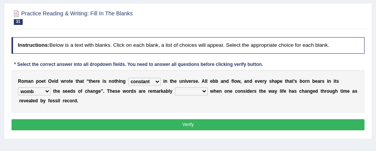
click at [51, 88] on select "heart limb womb brain" at bounding box center [34, 92] width 33 height 8
click at [175, 91] on select "prevalent detached relevant dominant" at bounding box center [191, 92] width 33 height 8
click at [175, 93] on select "prevalent detached relevant dominant" at bounding box center [191, 92] width 33 height 8
select select "dominant"
click at [175, 88] on select "prevalent detached relevant dominant" at bounding box center [191, 92] width 33 height 8
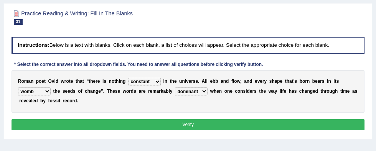
click at [175, 92] on select "prevalent detached relevant dominant" at bounding box center [191, 92] width 33 height 8
click at [264, 129] on button "Verify" at bounding box center [189, 124] width 354 height 11
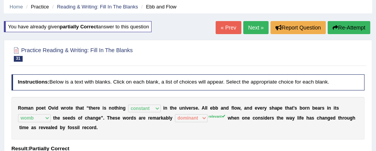
scroll to position [21, 0]
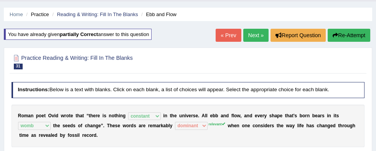
click at [227, 34] on link "« Prev" at bounding box center [228, 35] width 25 height 13
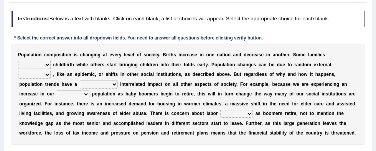
scroll to position [98, 0]
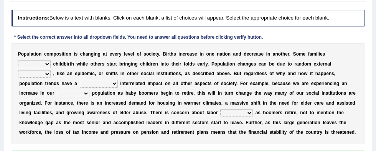
click at [51, 60] on select "demand default deliver delay" at bounding box center [34, 64] width 33 height 8
select select "delay"
click at [51, 60] on select "demand default deliver delay" at bounding box center [34, 64] width 33 height 8
click at [51, 70] on select "variations fortune formation forces" at bounding box center [34, 74] width 33 height 8
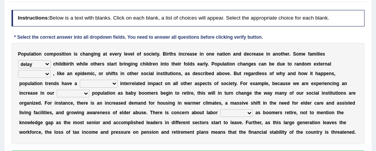
select select "variations"
click at [51, 70] on select "variations fortune formation forces" at bounding box center [34, 74] width 33 height 8
click at [100, 91] on b "p" at bounding box center [99, 93] width 3 height 5
click at [104, 91] on b "l" at bounding box center [103, 93] width 1 height 5
click at [118, 80] on select "tremendous tenuous tremulous spontaneous" at bounding box center [99, 84] width 38 height 8
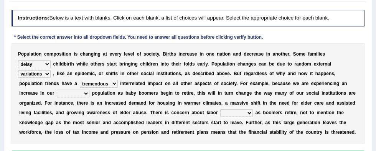
click at [118, 80] on select "tremendous tenuous tremulous spontaneous" at bounding box center [99, 84] width 38 height 8
select select "tenuous"
click at [118, 80] on select "tremendous tenuous tremulous spontaneous" at bounding box center [99, 84] width 38 height 8
click at [89, 90] on select "tertiary senior junior primary" at bounding box center [73, 94] width 33 height 8
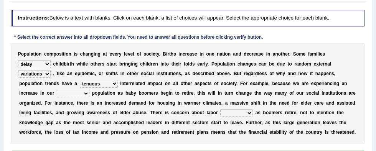
click at [89, 90] on select "tertiary senior junior primary" at bounding box center [73, 94] width 33 height 8
select select "primary"
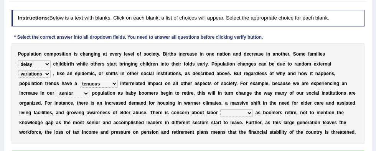
click at [89, 90] on select "tertiary senior junior primary" at bounding box center [73, 94] width 33 height 8
click at [220, 114] on select "shortcuts shortfalls shortages shorthand" at bounding box center [236, 113] width 33 height 8
select select "shortages"
click at [220, 109] on select "shortcuts shortfalls shortages shorthand" at bounding box center [236, 113] width 33 height 8
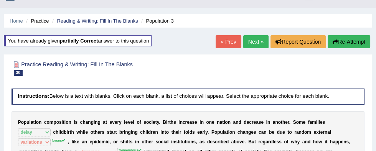
scroll to position [18, 0]
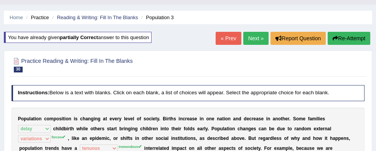
click at [253, 42] on link "Next »" at bounding box center [255, 38] width 25 height 13
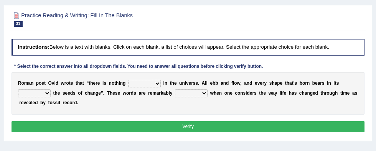
scroll to position [69, 0]
click at [138, 81] on select "orthodox volatile constant cheap" at bounding box center [144, 84] width 33 height 8
select select "constant"
click at [128, 80] on select "orthodox volatile constant cheap" at bounding box center [144, 84] width 33 height 8
click at [51, 89] on select "heart limb womb brain" at bounding box center [34, 93] width 33 height 8
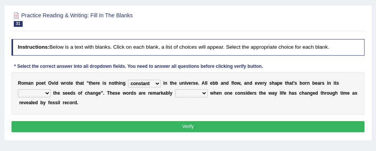
select select "womb"
click at [51, 89] on select "heart limb womb brain" at bounding box center [34, 93] width 33 height 8
click at [175, 95] on select "prevalent detached relevant dominant" at bounding box center [191, 93] width 33 height 8
select select "relevant"
click at [175, 89] on select "prevalent detached relevant dominant" at bounding box center [191, 93] width 33 height 8
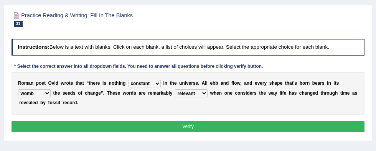
click at [288, 129] on button "Verify" at bounding box center [189, 126] width 354 height 11
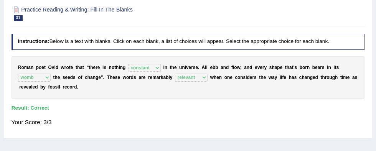
scroll to position [0, 0]
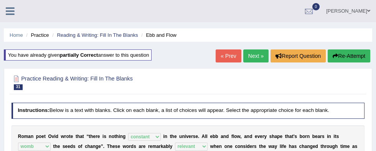
click at [224, 52] on link "« Prev" at bounding box center [228, 56] width 25 height 13
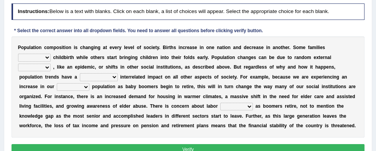
scroll to position [105, 0]
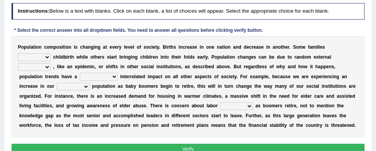
click at [51, 53] on select "demand default deliver delay" at bounding box center [34, 57] width 33 height 8
select select "delay"
click at [51, 53] on select "demand default deliver delay" at bounding box center [34, 57] width 33 height 8
click at [316, 48] on b "i" at bounding box center [316, 47] width 1 height 5
click at [51, 63] on select "variations fortune formation forces" at bounding box center [34, 67] width 33 height 8
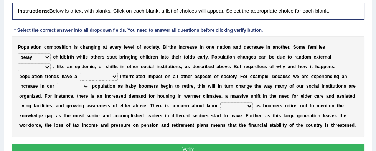
select select "forces"
click at [51, 63] on select "variations fortune formation forces" at bounding box center [34, 67] width 33 height 8
click at [118, 73] on select "tremendous tenuous tremulous spontaneous" at bounding box center [99, 77] width 38 height 8
select select "tremendous"
click at [118, 73] on select "tremendous tenuous tremulous spontaneous" at bounding box center [99, 77] width 38 height 8
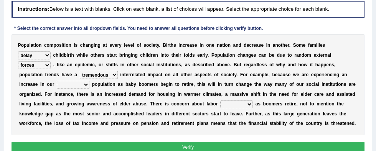
scroll to position [107, 0]
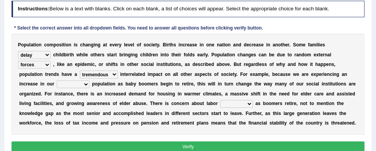
click at [89, 81] on select "tertiary senior junior primary" at bounding box center [73, 85] width 33 height 8
select select "senior"
click at [89, 81] on select "tertiary senior junior primary" at bounding box center [73, 85] width 33 height 8
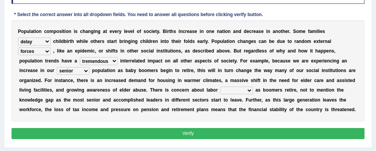
scroll to position [122, 0]
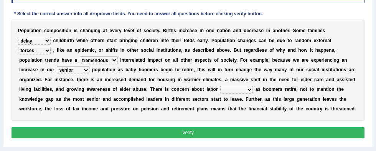
click at [220, 90] on select "shortcuts shortfalls shortages shorthand" at bounding box center [236, 90] width 33 height 8
select select "shortages"
click at [220, 86] on select "shortcuts shortfalls shortages shorthand" at bounding box center [236, 90] width 33 height 8
click at [245, 130] on button "Verify" at bounding box center [189, 132] width 354 height 11
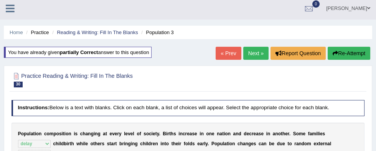
scroll to position [5, 0]
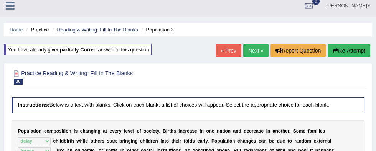
click at [230, 51] on link "« Prev" at bounding box center [228, 50] width 25 height 13
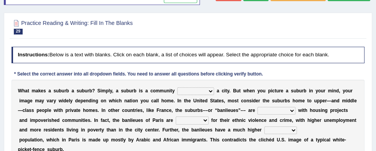
scroll to position [61, 0]
click at [184, 92] on select "lying locating situating surrounding" at bounding box center [195, 92] width 37 height 8
select select "surrounding"
click at [177, 88] on select "lying locating situating surrounding" at bounding box center [195, 92] width 37 height 8
click at [258, 109] on select "antonymous antibiotic synonymous synthetic" at bounding box center [277, 111] width 38 height 8
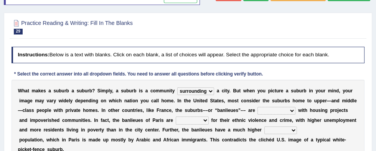
click at [258, 111] on select "antonymous antibiotic synonymous synthetic" at bounding box center [277, 111] width 38 height 8
click at [258, 107] on select "antonymous antibiotic synonymous synthetic" at bounding box center [277, 111] width 38 height 8
click at [258, 110] on select "antonymous antibiotic synonymous synthetic" at bounding box center [277, 111] width 38 height 8
select select "synonymous"
click at [258, 107] on select "antonymous antibiotic synonymous synthetic" at bounding box center [277, 111] width 38 height 8
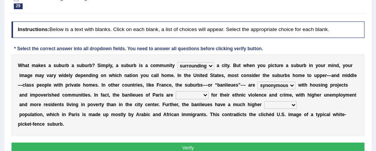
scroll to position [87, 0]
click at [176, 95] on select "clamorous sensitive famous notorious" at bounding box center [192, 95] width 33 height 8
select select "famous"
click at [176, 91] on select "clamorous sensitive famous notorious" at bounding box center [192, 95] width 33 height 8
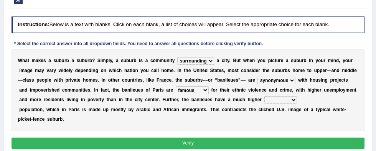
scroll to position [91, 0]
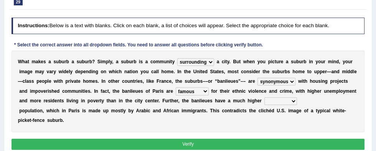
click at [264, 104] on select "local young immigrant senior" at bounding box center [280, 102] width 33 height 8
select select "immigrant"
click at [264, 98] on select "local young immigrant senior" at bounding box center [280, 102] width 33 height 8
click at [253, 147] on button "Verify" at bounding box center [189, 144] width 354 height 11
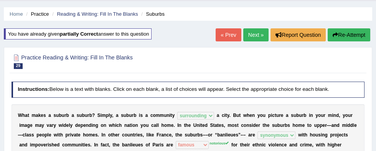
scroll to position [21, 0]
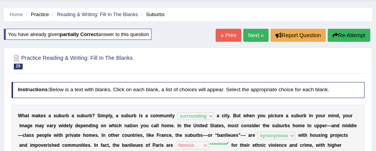
click at [228, 34] on link "« Prev" at bounding box center [228, 35] width 25 height 13
